Goal: Navigation & Orientation: Find specific page/section

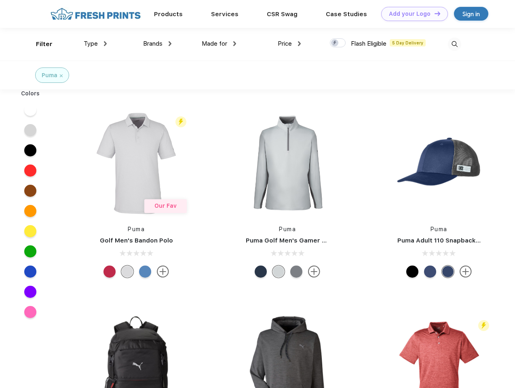
scroll to position [0, 0]
click at [412, 14] on link "Add your Logo Design Tool" at bounding box center [415, 14] width 67 height 14
click at [0, 0] on div "Design Tool" at bounding box center [0, 0] width 0 height 0
click at [434, 13] on link "Add your Logo Design Tool" at bounding box center [415, 14] width 67 height 14
click at [39, 44] on div "Filter" at bounding box center [44, 44] width 17 height 9
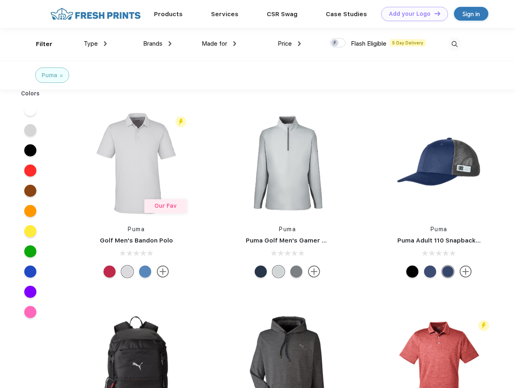
click at [95, 44] on span "Type" at bounding box center [91, 43] width 14 height 7
click at [157, 44] on span "Brands" at bounding box center [152, 43] width 19 height 7
click at [219, 44] on span "Made for" at bounding box center [214, 43] width 25 height 7
click at [290, 44] on span "Price" at bounding box center [285, 43] width 14 height 7
click at [338, 43] on div at bounding box center [338, 42] width 16 height 9
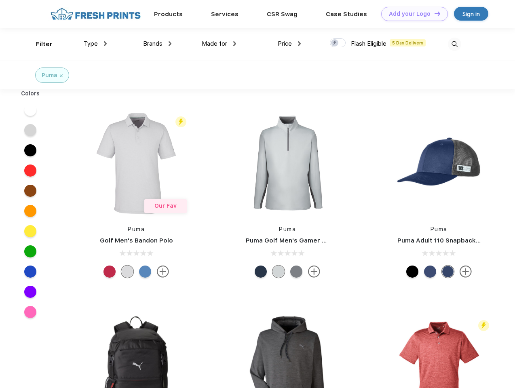
click at [335, 43] on input "checkbox" at bounding box center [332, 40] width 5 height 5
click at [455, 44] on img at bounding box center [454, 44] width 13 height 13
